Goal: Task Accomplishment & Management: Complete application form

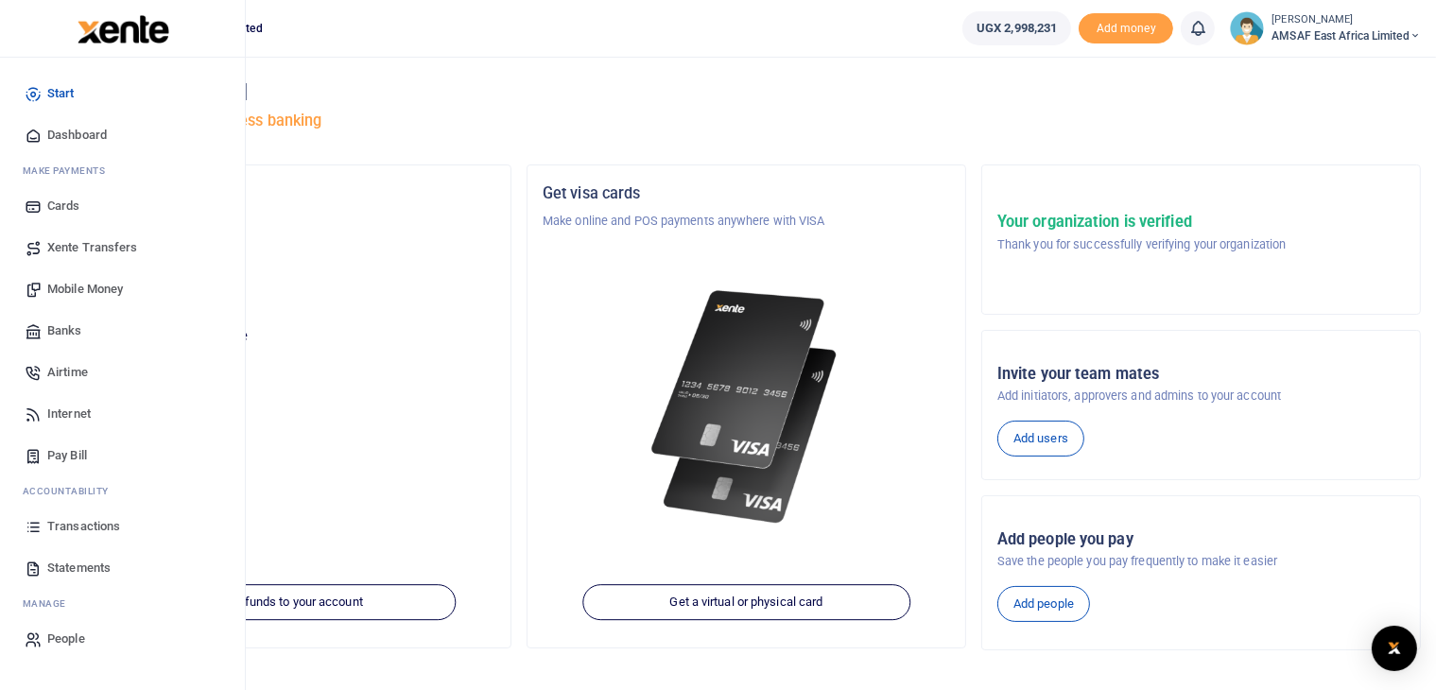
click at [63, 328] on span "Banks" at bounding box center [64, 331] width 35 height 19
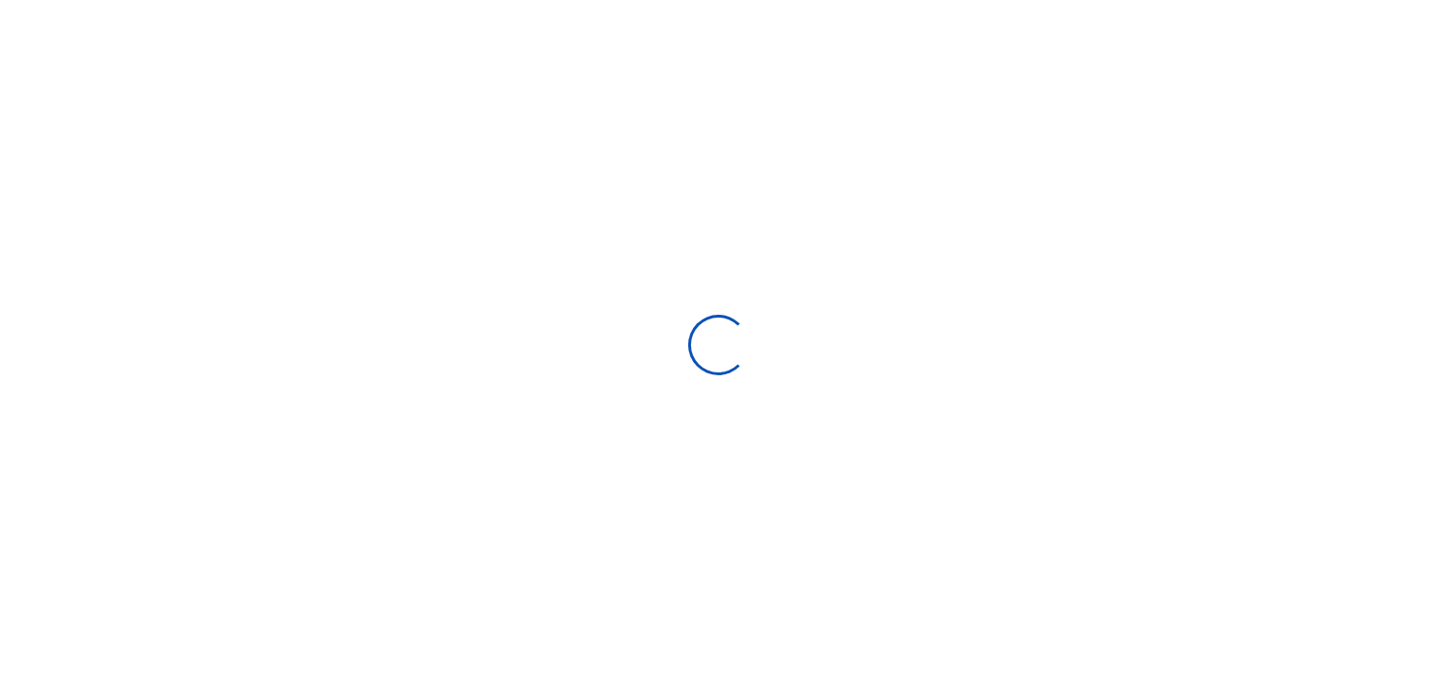
select select
select select "Loading bundles"
select select
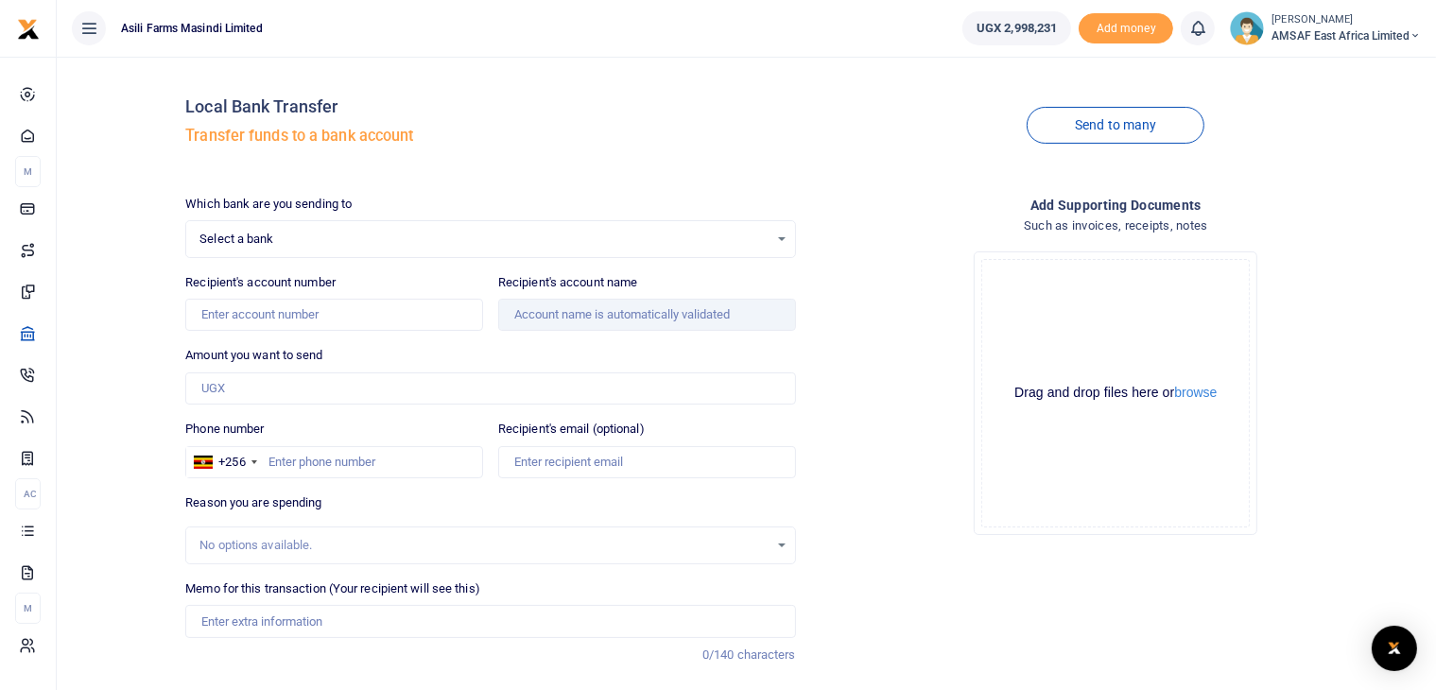
click at [329, 242] on div at bounding box center [718, 345] width 1436 height 690
click at [329, 242] on span "Select a bank" at bounding box center [484, 239] width 568 height 19
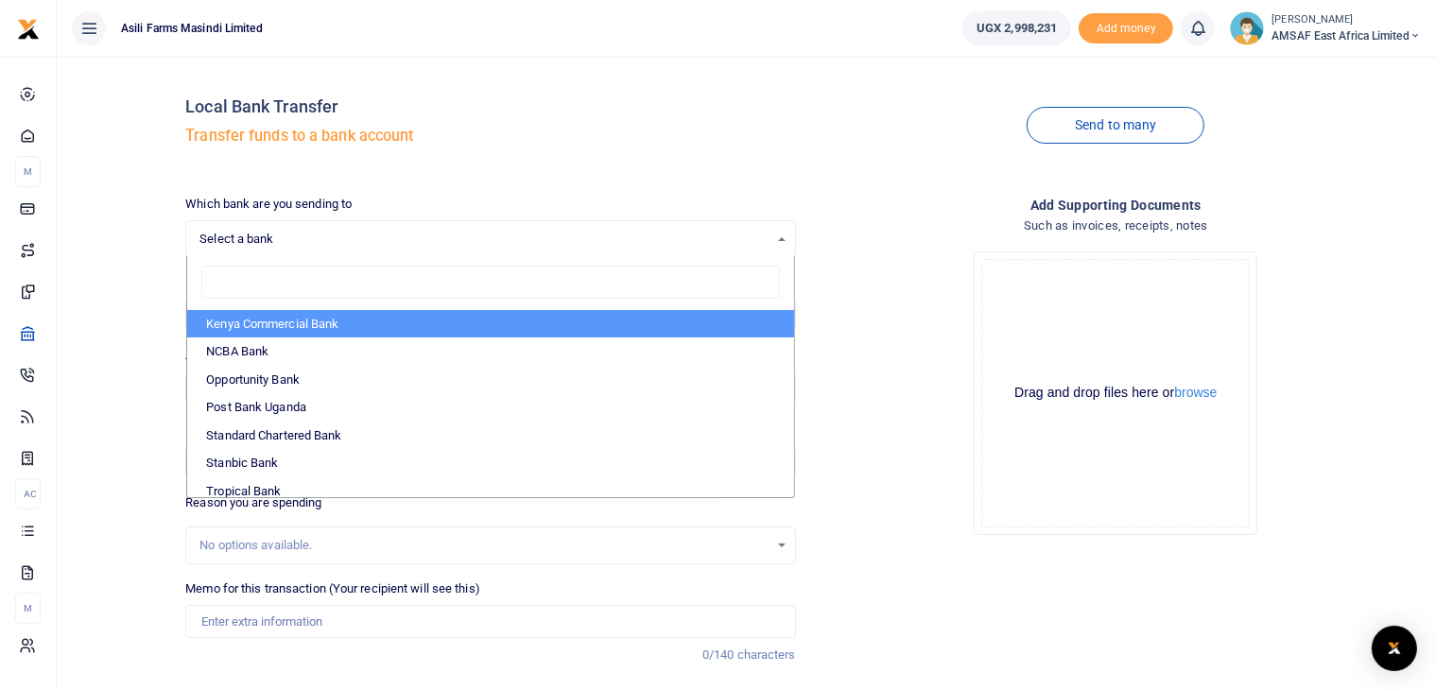
scroll to position [564, 0]
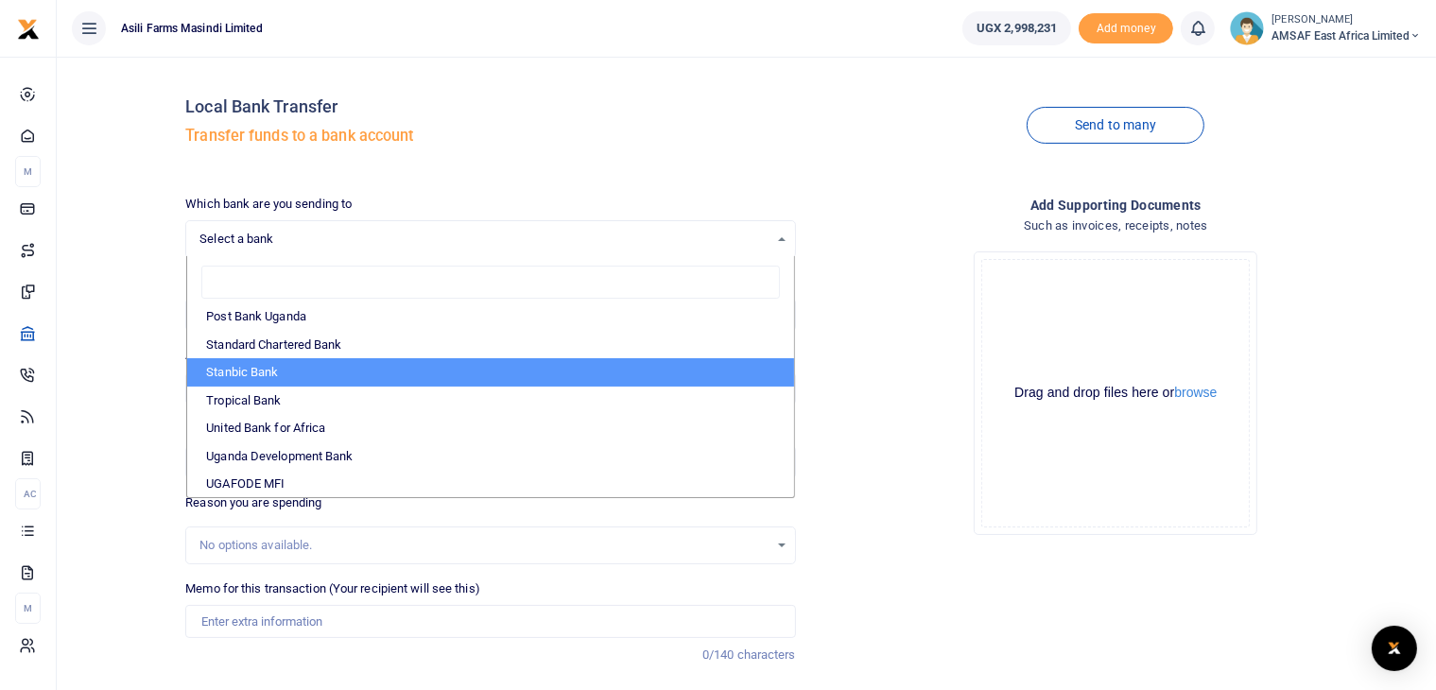
click at [291, 375] on li "Stanbic Bank" at bounding box center [490, 372] width 606 height 28
select select "STANBIC"
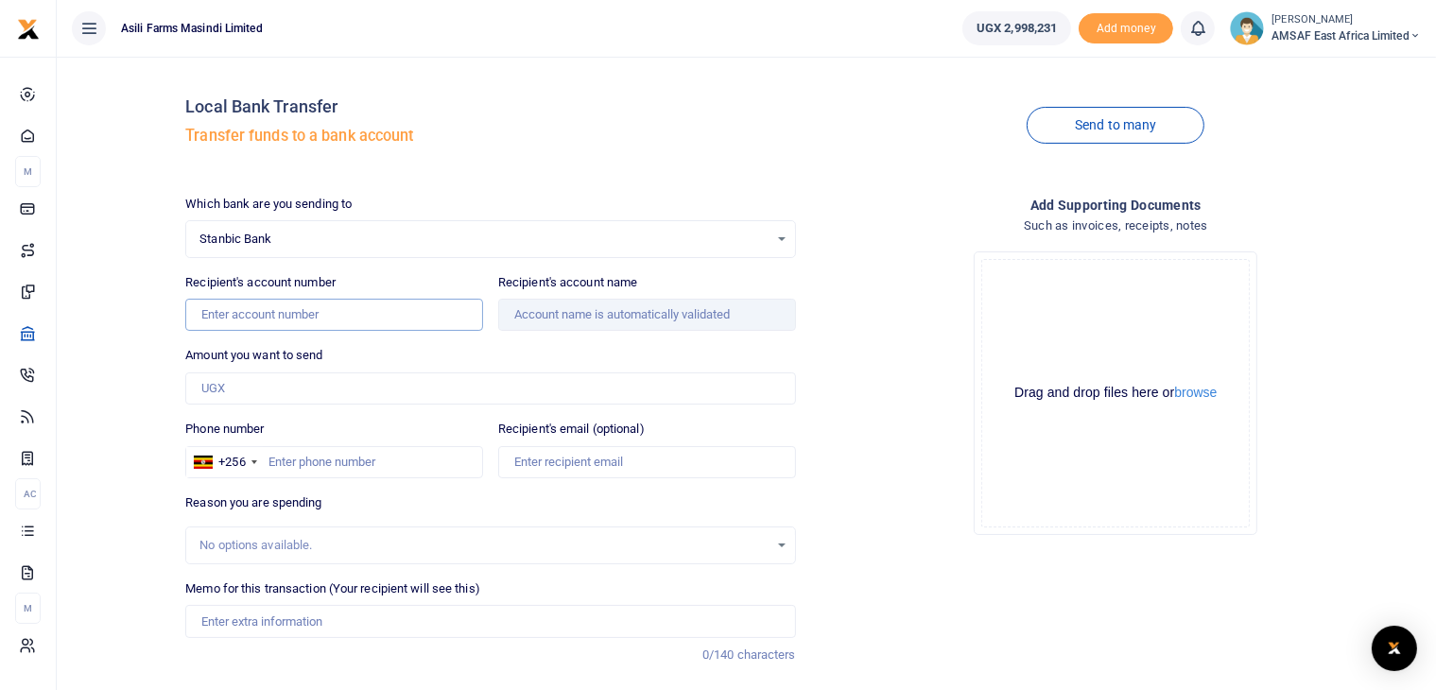
click at [285, 325] on input "Recipient's account number" at bounding box center [334, 315] width 298 height 32
paste input "9030010820668"
type input "9030010820668"
click at [533, 353] on div "Amount you want to send Amount is required." at bounding box center [490, 375] width 610 height 59
type input "Africa S Talking Limited"
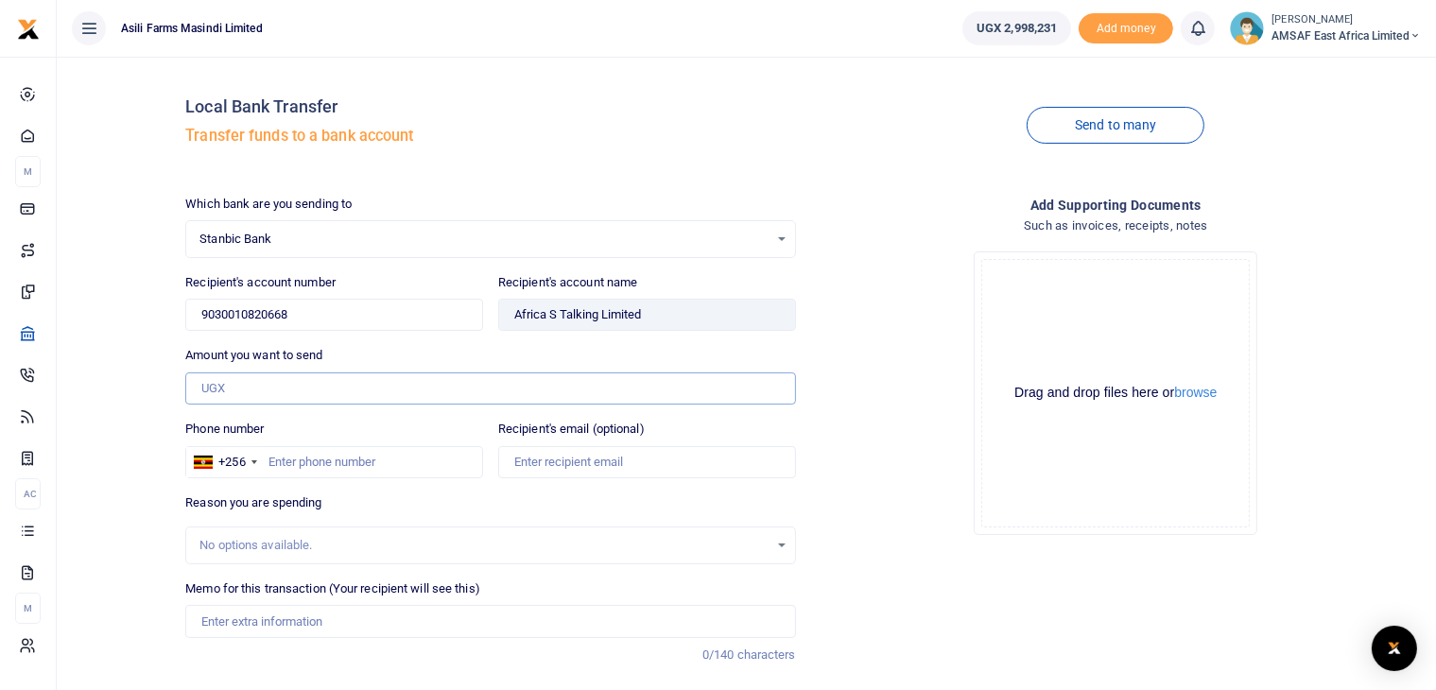
click at [262, 389] on input "Amount you want to send" at bounding box center [490, 389] width 610 height 32
type input "750,000"
click at [305, 457] on input "Phone number" at bounding box center [334, 462] width 298 height 32
paste input "+256783879001"
click at [294, 456] on input "+256783879001" at bounding box center [334, 462] width 298 height 32
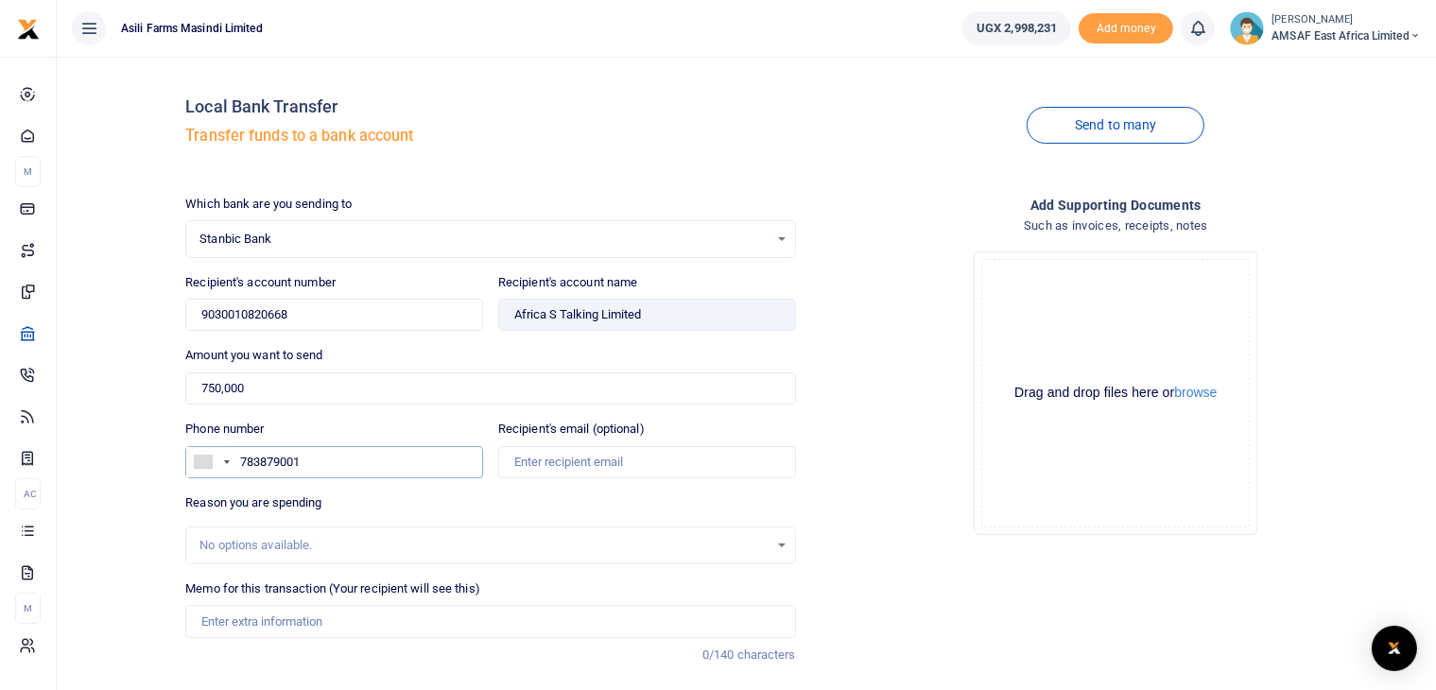
type input "783879001"
click at [510, 501] on div "Reason you are spending No options available." at bounding box center [490, 529] width 610 height 71
click at [226, 461] on div at bounding box center [227, 463] width 6 height 4
click at [254, 489] on span "[GEOGRAPHIC_DATA]" at bounding box center [278, 493] width 117 height 14
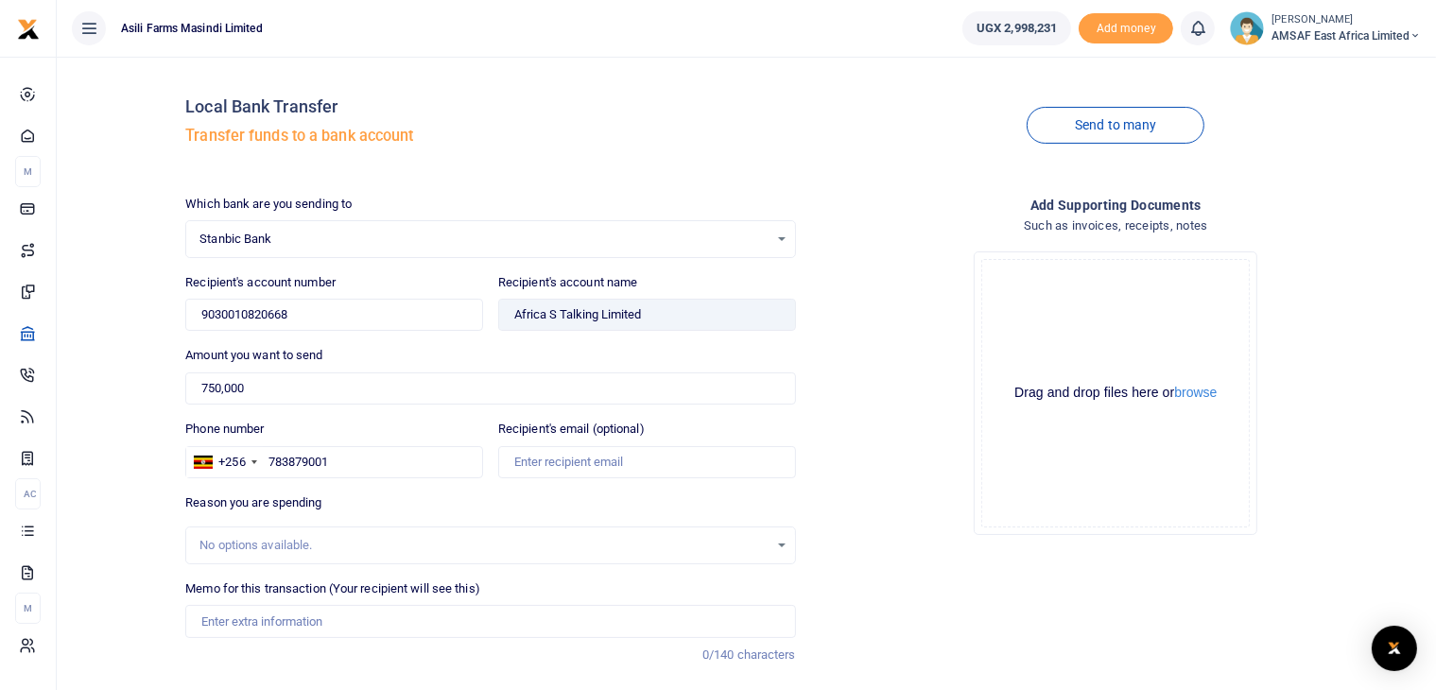
click at [598, 517] on div "Reason you are spending No options available." at bounding box center [490, 529] width 610 height 71
click at [514, 496] on div "Reason you are spending No options available." at bounding box center [490, 529] width 610 height 71
click at [292, 538] on div "No options available." at bounding box center [484, 545] width 568 height 19
click at [236, 616] on input "Memo for this transaction (Your recipient will see this)" at bounding box center [490, 621] width 610 height 32
paste input "USSD Monthly Maintenance fee"
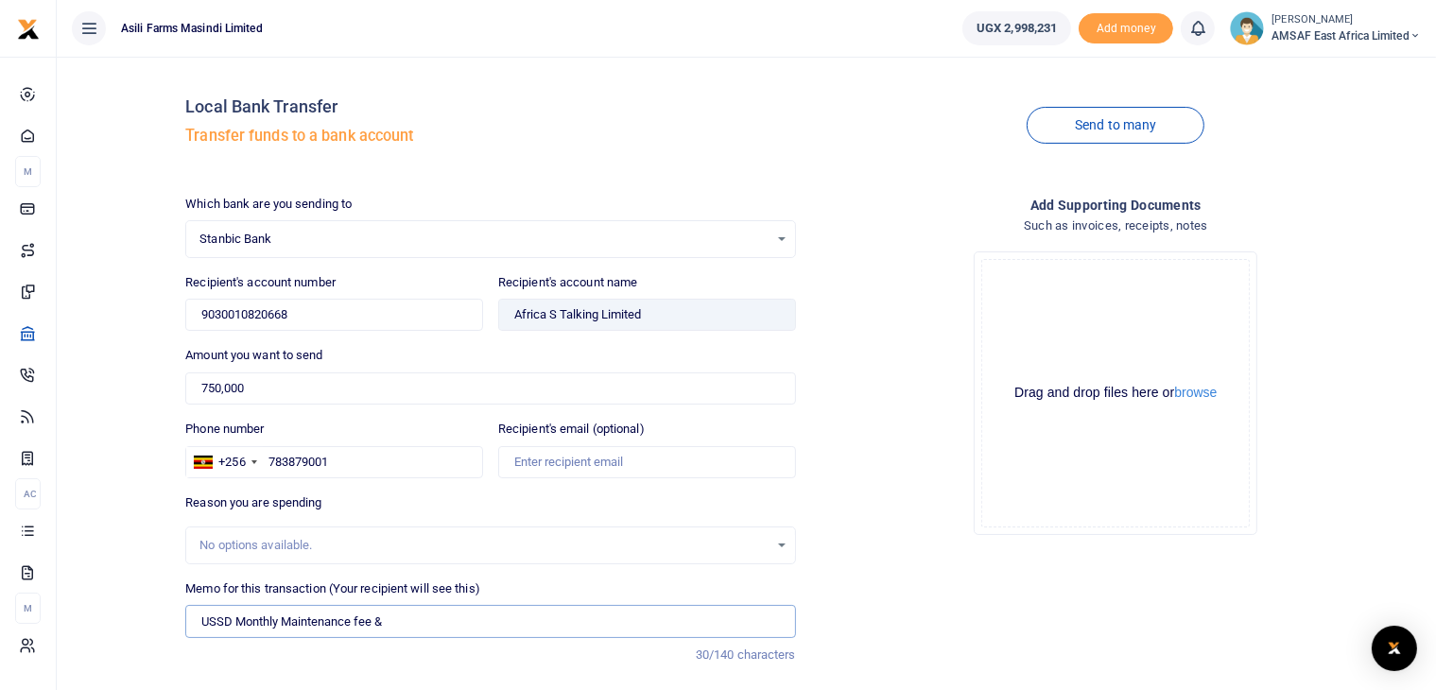
paste input "USSD Session Credits"
click at [385, 616] on input "USSD Monthly Maintenance fee &USSD Session Credits" at bounding box center [490, 621] width 610 height 32
click at [508, 623] on input "USSD Monthly Maintenance fee & USSD Session Credits" at bounding box center [490, 621] width 610 height 32
paste input "Africa's Talking (U) Ltd"
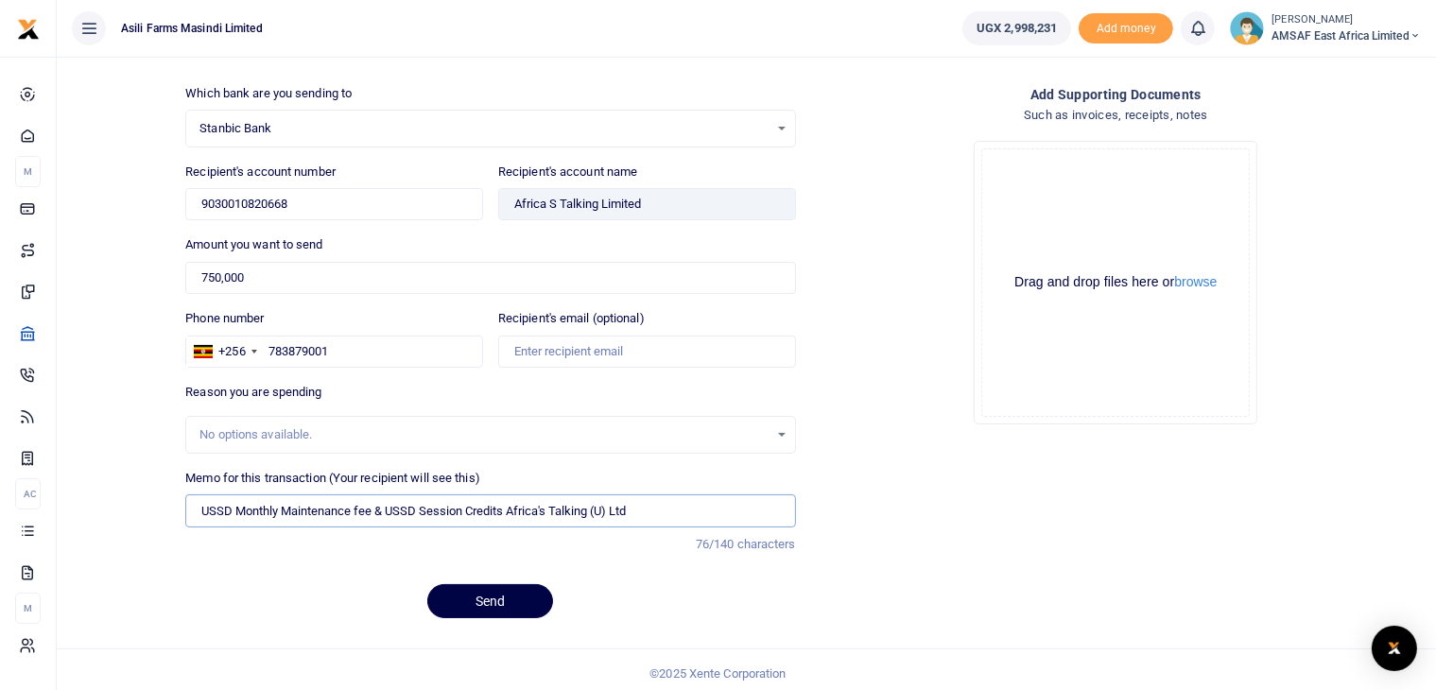
scroll to position [116, 0]
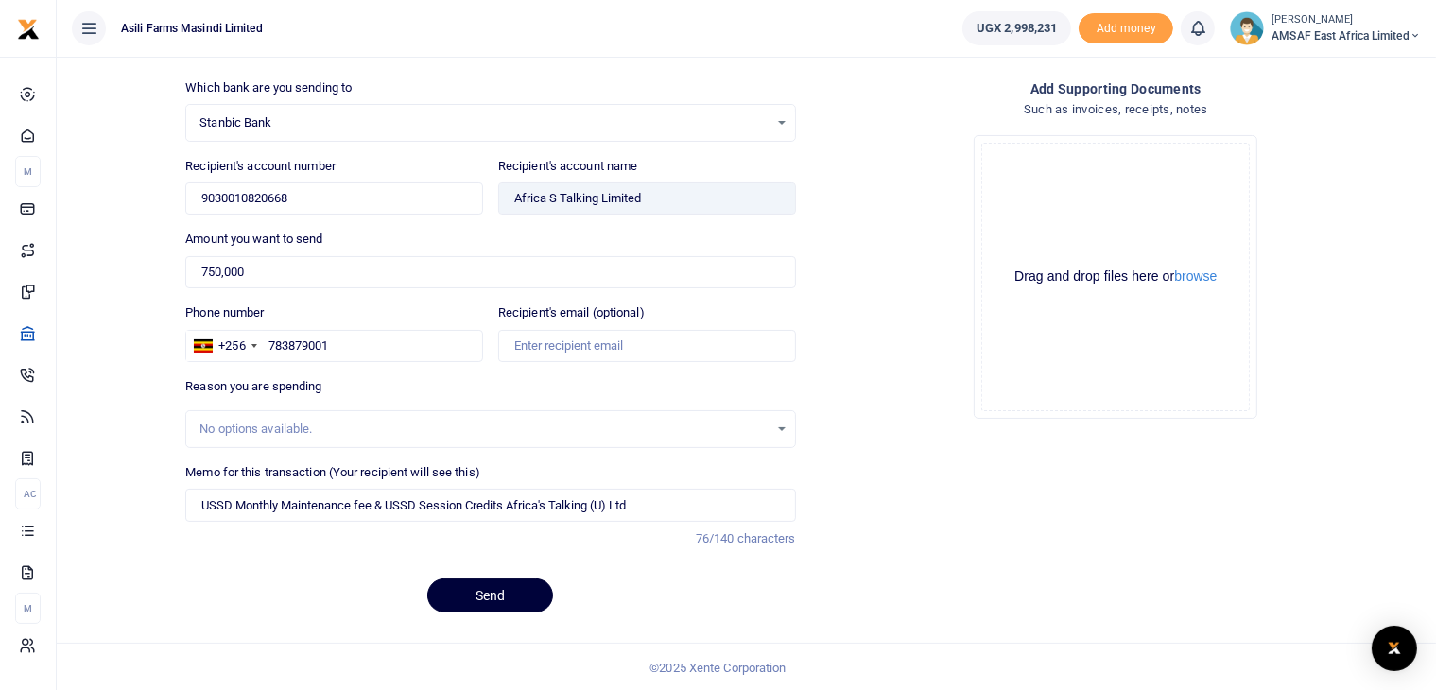
click at [488, 594] on button "Send" at bounding box center [490, 596] width 126 height 34
click at [383, 500] on input "USSD Monthly Maintenance fee & USSD Session Credits Africa's Talking (U) Ltd" at bounding box center [490, 505] width 610 height 32
click at [517, 588] on button "Send" at bounding box center [490, 596] width 126 height 34
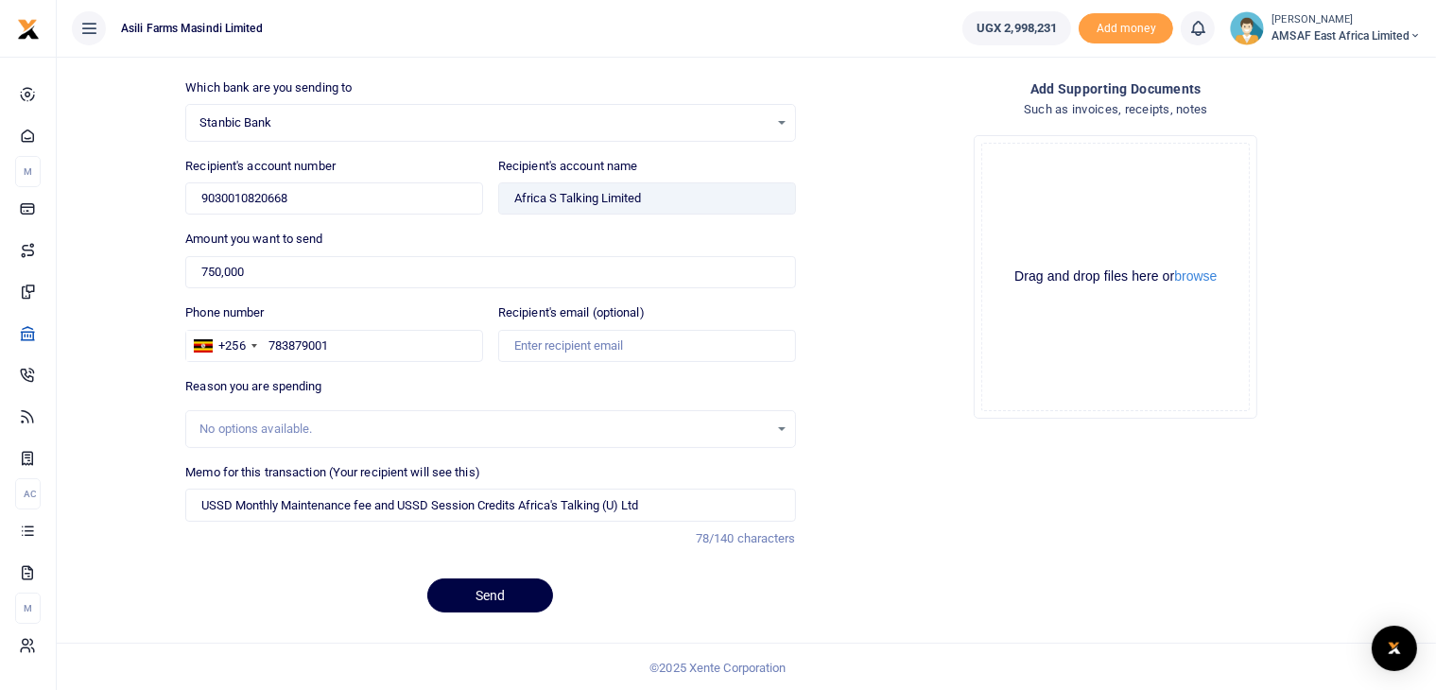
click at [628, 588] on div "Send" at bounding box center [490, 596] width 610 height 34
click at [540, 595] on button "Send" at bounding box center [490, 596] width 126 height 34
click at [354, 620] on div "Which bank are you sending to Stanbic Bank Select an option... Select a bank AB…" at bounding box center [490, 353] width 625 height 550
click at [485, 589] on button "Send" at bounding box center [490, 596] width 126 height 34
click at [640, 499] on input "USSD Monthly Maintenance fee and USSD Session Credits Africa's Talking (U) Ltd" at bounding box center [490, 505] width 610 height 32
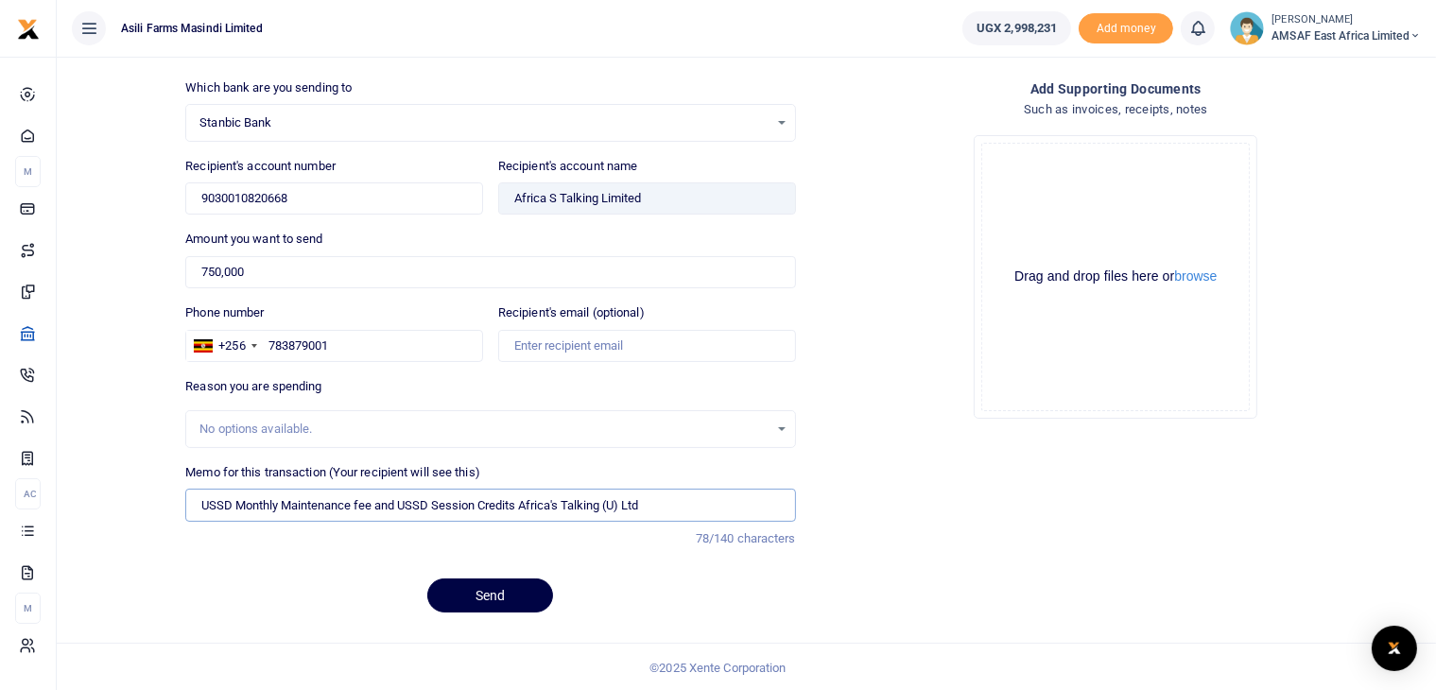
click at [624, 499] on input "USSD Monthly Maintenance fee and USSD Session Credits Africa's Talking (U) Ltd" at bounding box center [490, 505] width 610 height 32
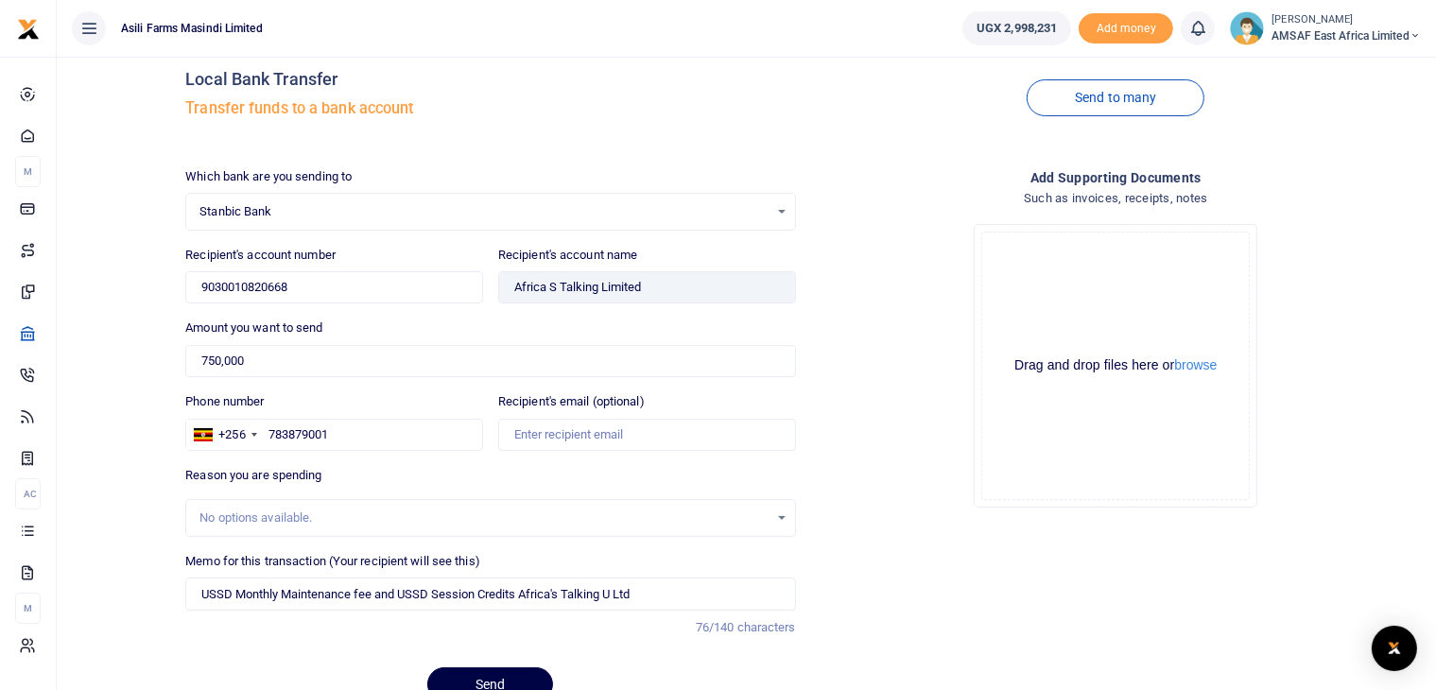
click at [677, 634] on div "Memo for this transaction (Your recipient will see this) USSD Monthly Maintenan…" at bounding box center [490, 602] width 625 height 101
click at [510, 674] on button "Send" at bounding box center [490, 685] width 126 height 34
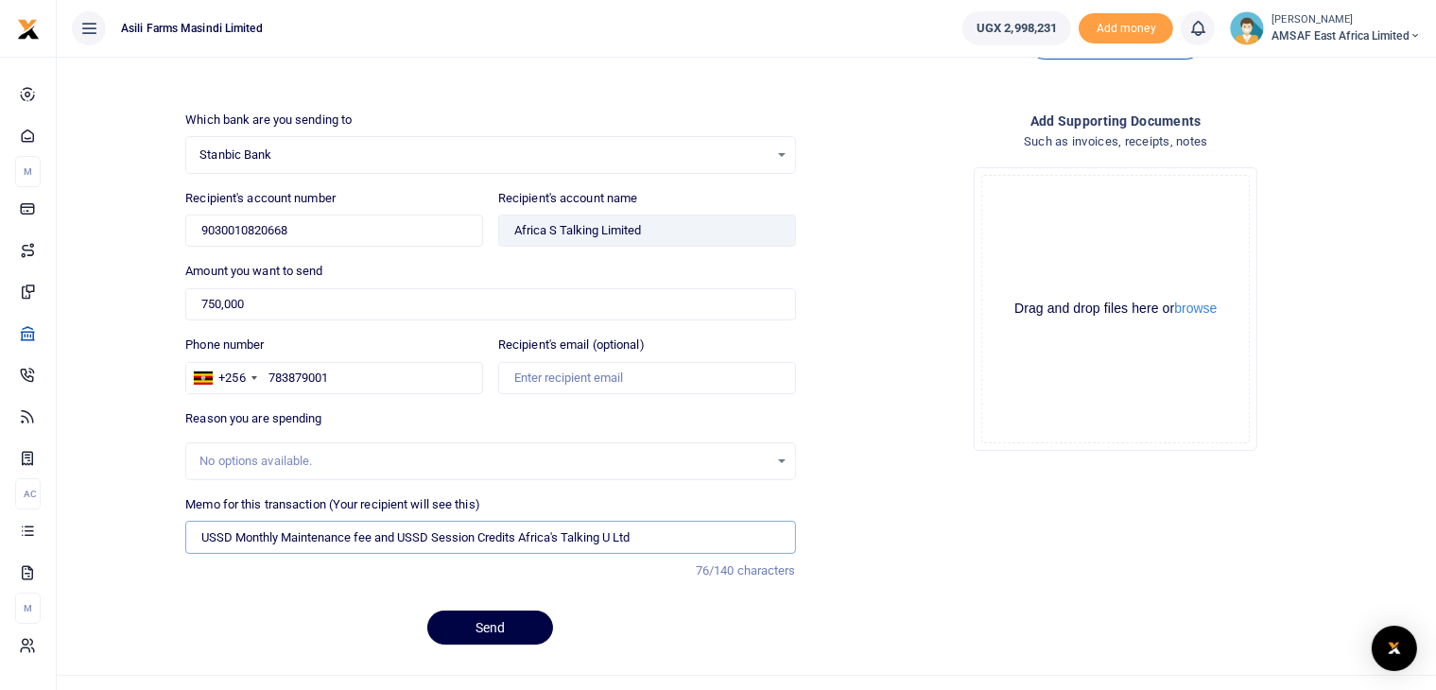
scroll to position [116, 0]
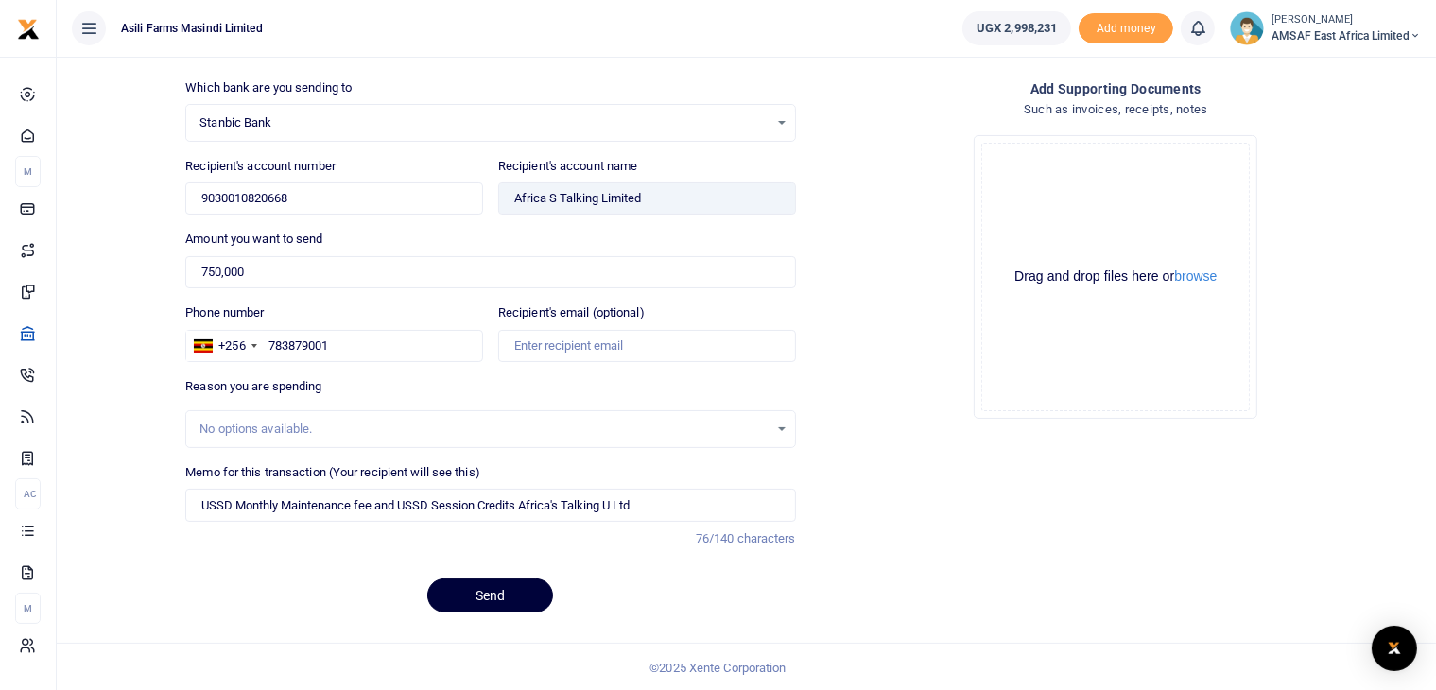
click at [511, 599] on button "Send" at bounding box center [490, 596] width 126 height 34
click at [685, 599] on div "Send" at bounding box center [490, 596] width 610 height 34
click at [515, 595] on button "Send" at bounding box center [490, 596] width 126 height 34
click at [554, 500] on input "USSD Monthly Maintenance fee and USSD Session Credits Africa's Talking U Ltd" at bounding box center [490, 505] width 610 height 32
type input "USSD Monthly Maintenance fee and USSD Session Credits Africas Talking U Ltd"
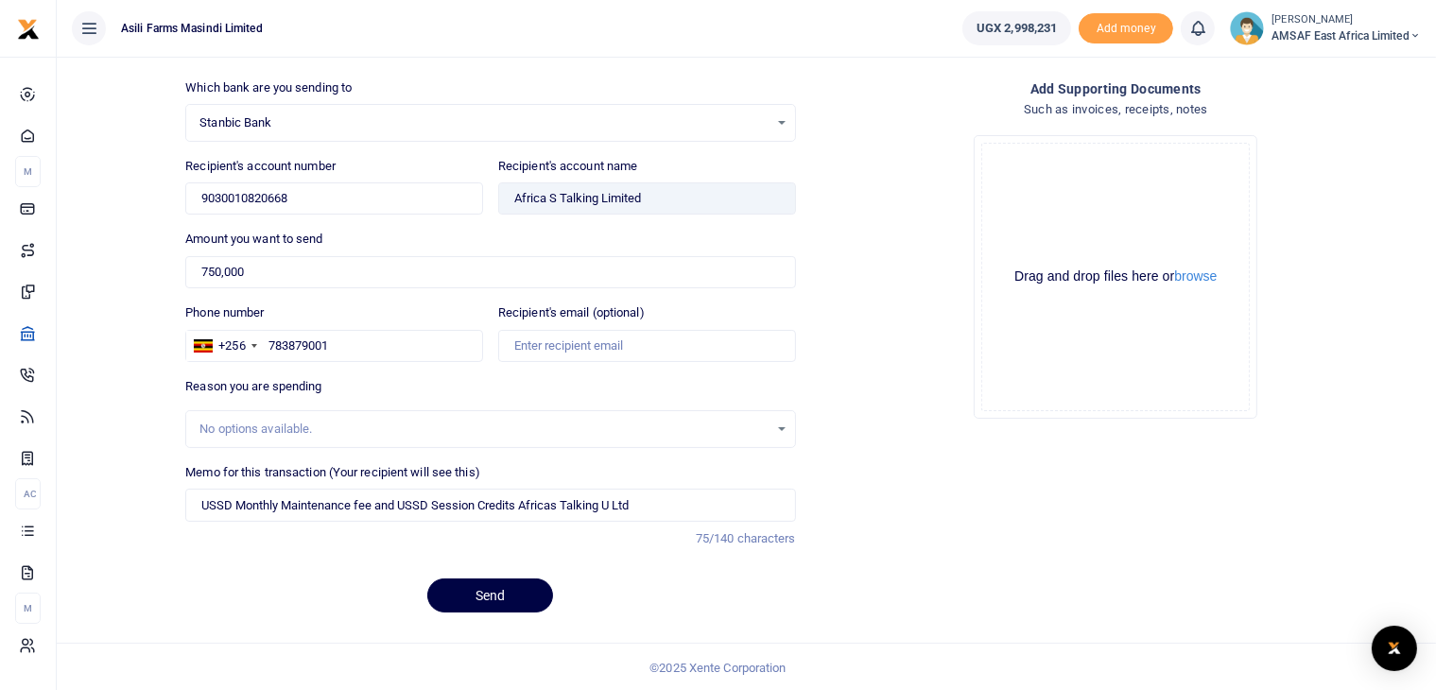
click at [594, 579] on div "Send" at bounding box center [490, 596] width 610 height 34
click at [496, 594] on button "Send" at bounding box center [490, 596] width 126 height 34
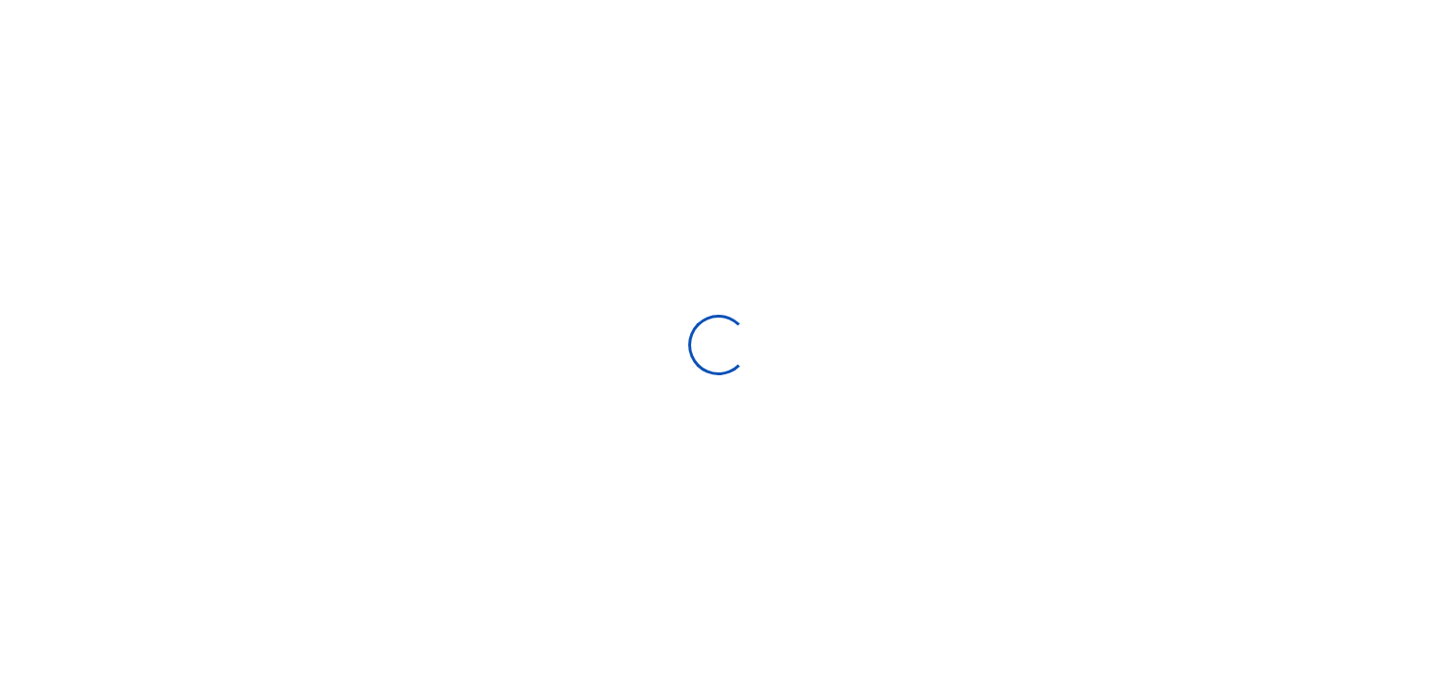
scroll to position [115, 0]
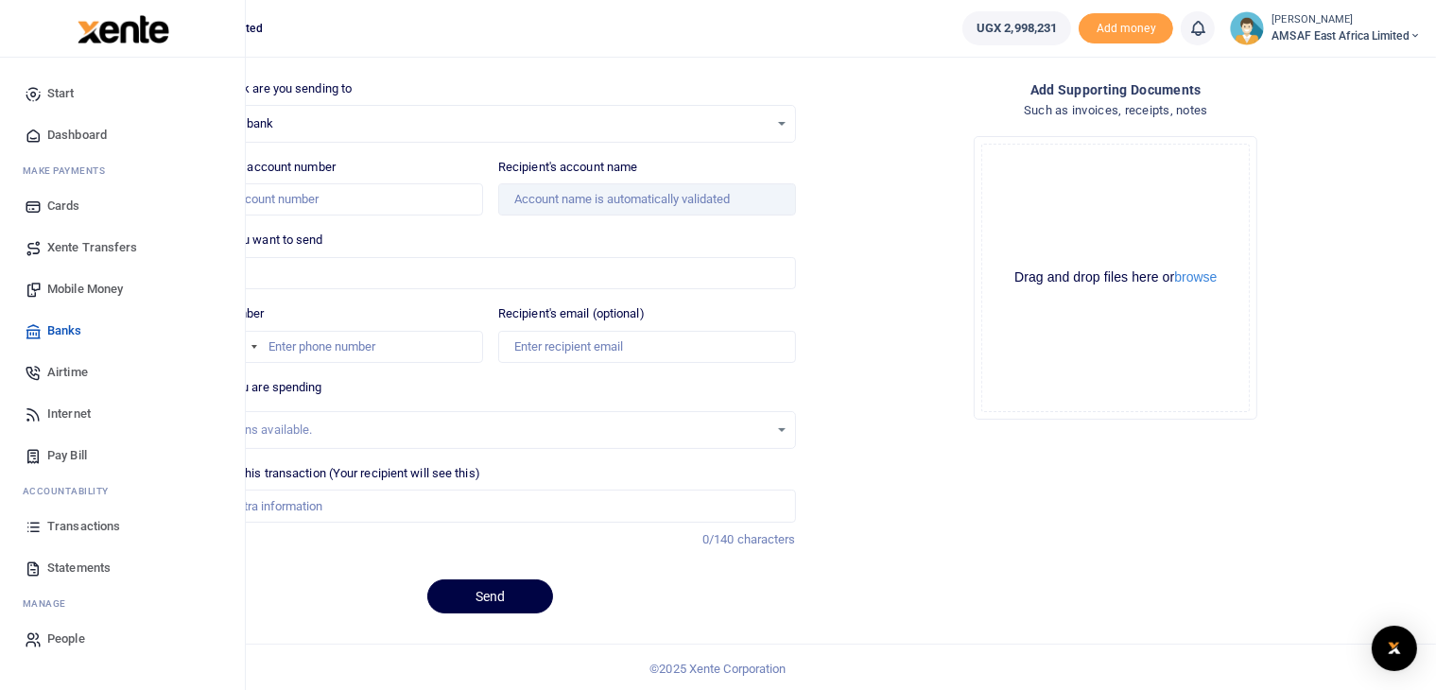
click at [75, 524] on span "Transactions" at bounding box center [83, 526] width 73 height 19
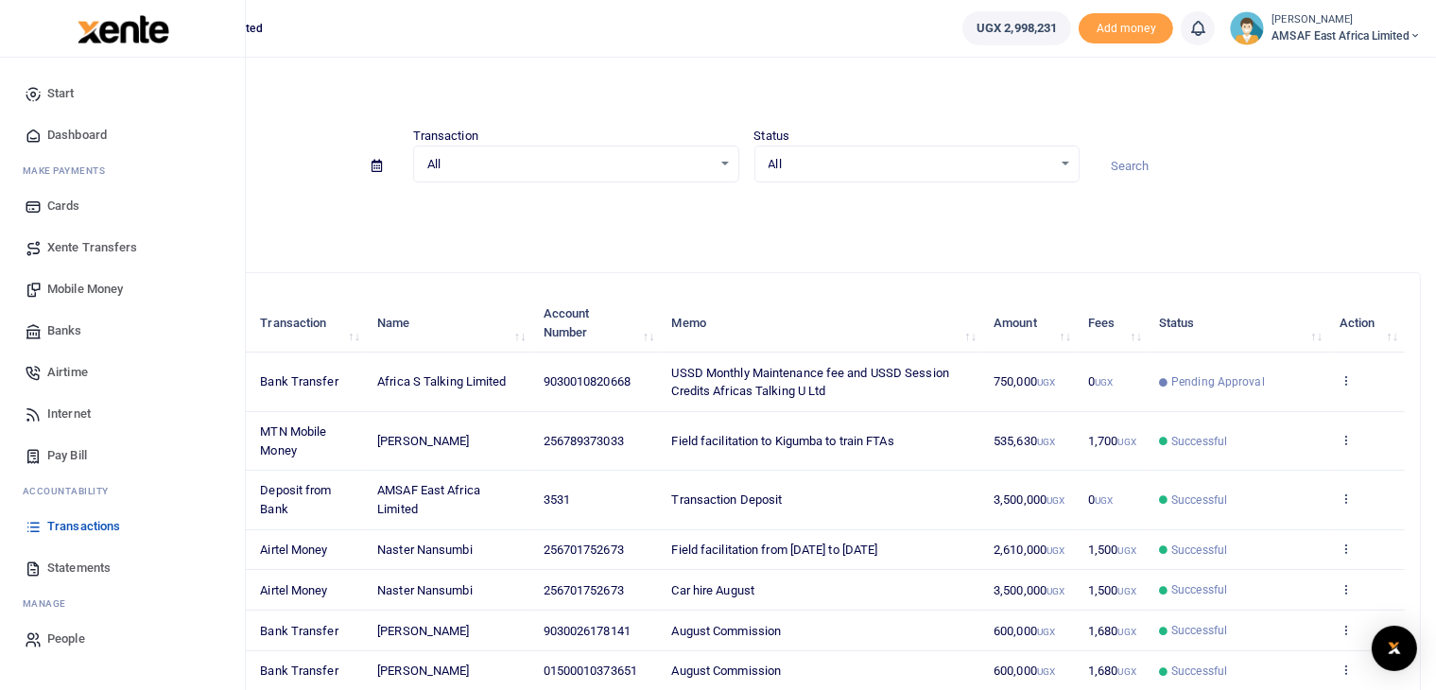
click at [95, 565] on span "Statements" at bounding box center [78, 568] width 63 height 19
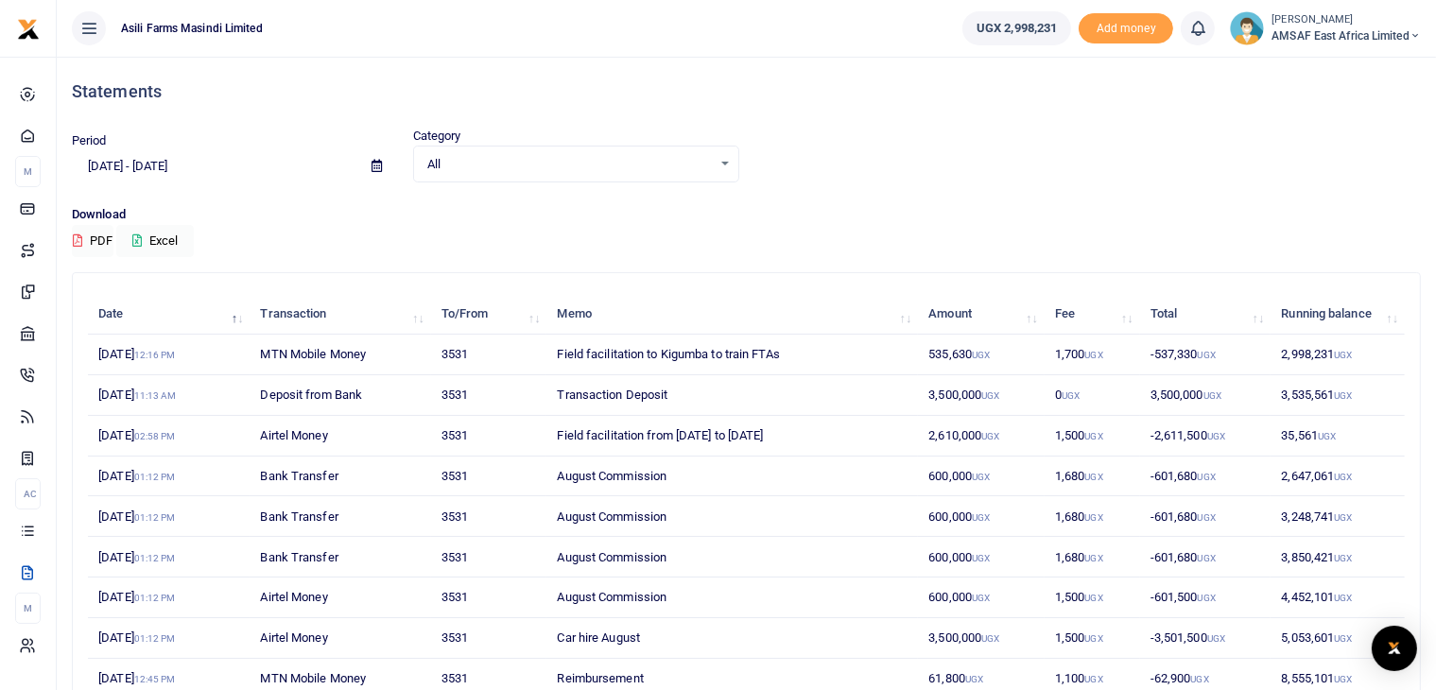
click at [372, 161] on icon at bounding box center [377, 166] width 10 height 12
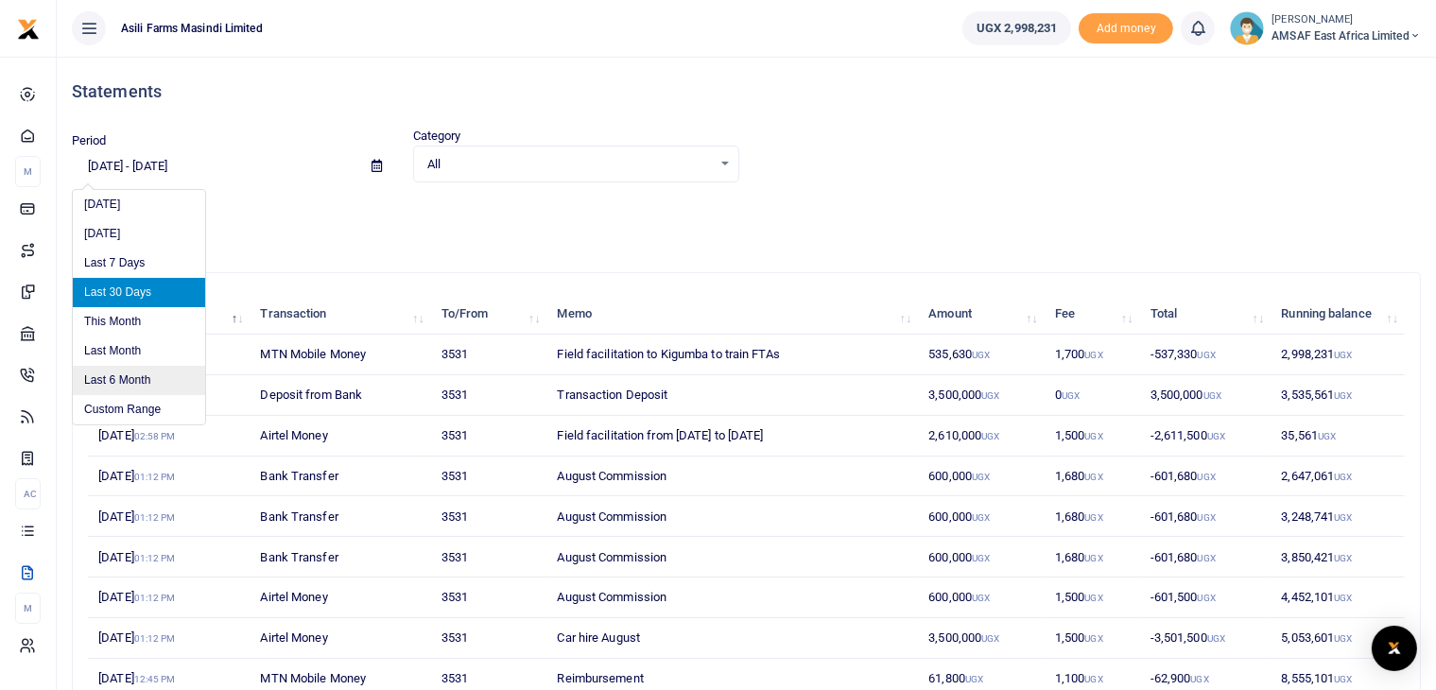
click at [125, 379] on li "Last 6 Month" at bounding box center [139, 380] width 132 height 29
type input "02/15/2025 - 08/15/2025"
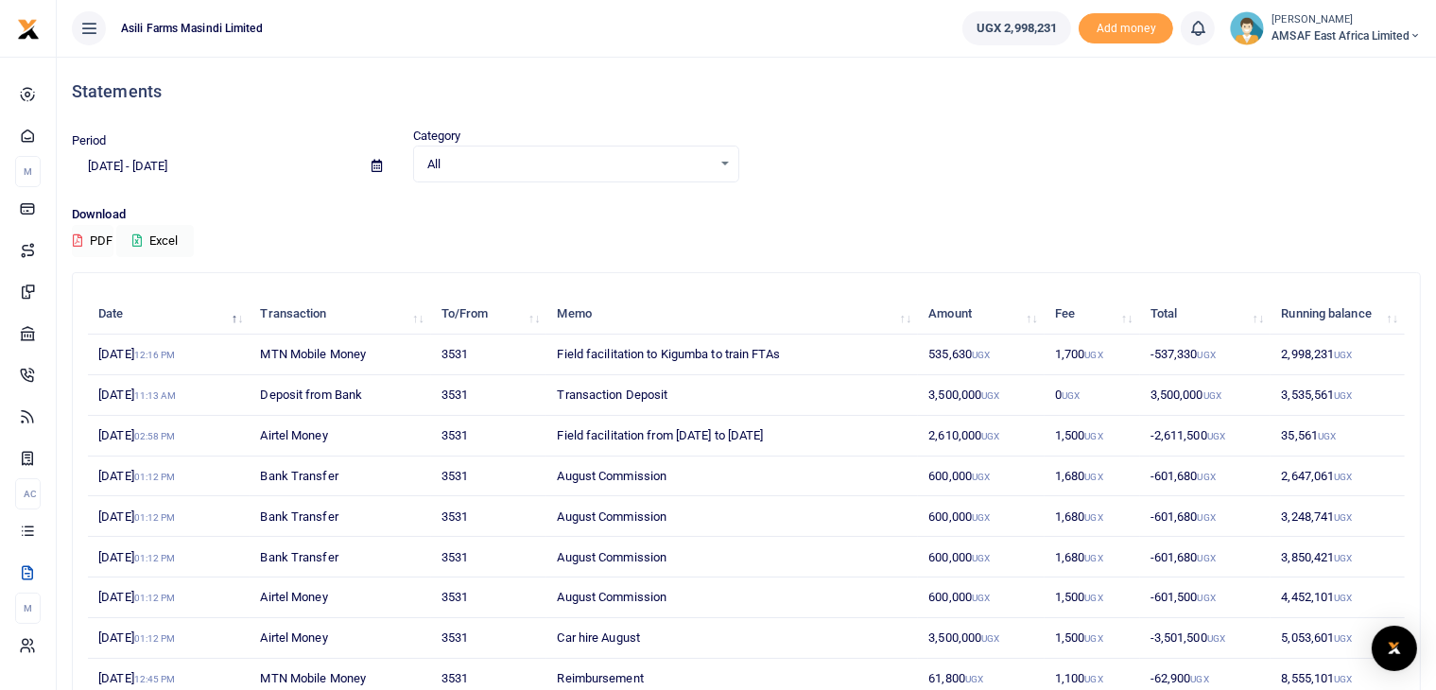
click at [94, 238] on button "PDF" at bounding box center [93, 241] width 42 height 32
